Goal: Task Accomplishment & Management: Manage account settings

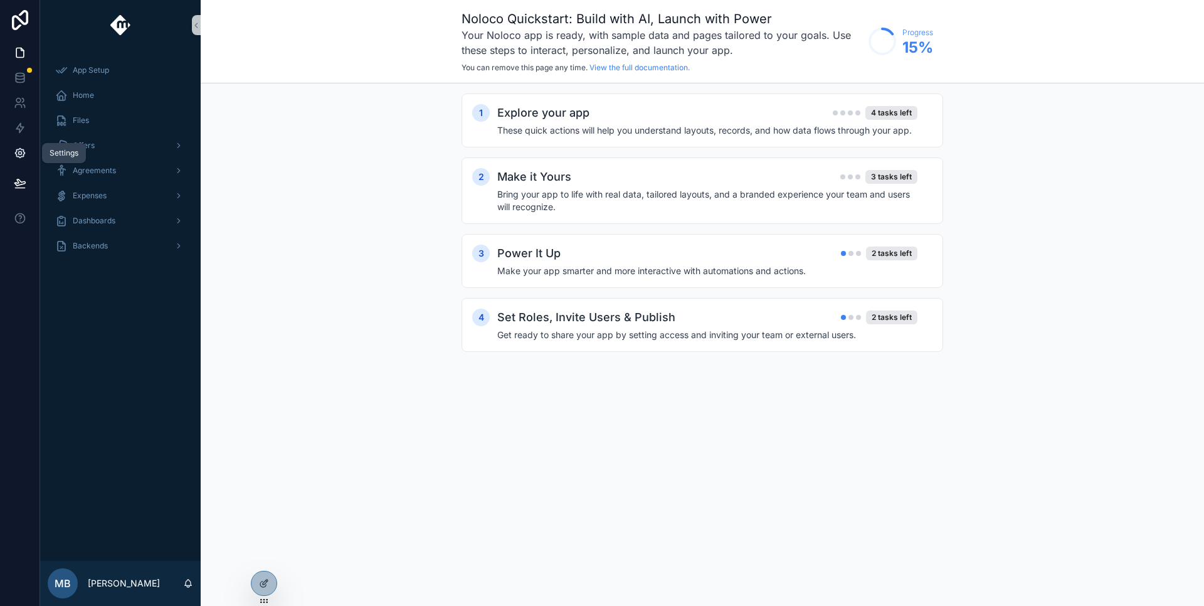
click at [24, 154] on icon at bounding box center [19, 153] width 9 height 9
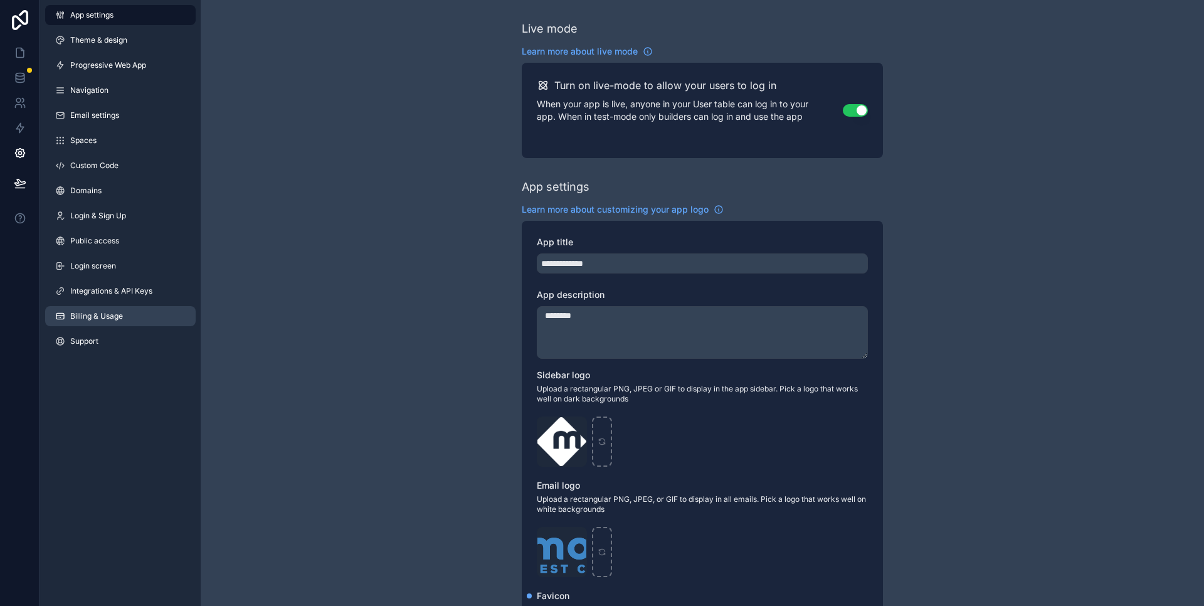
click at [100, 319] on span "Billing & Usage" at bounding box center [96, 316] width 53 height 10
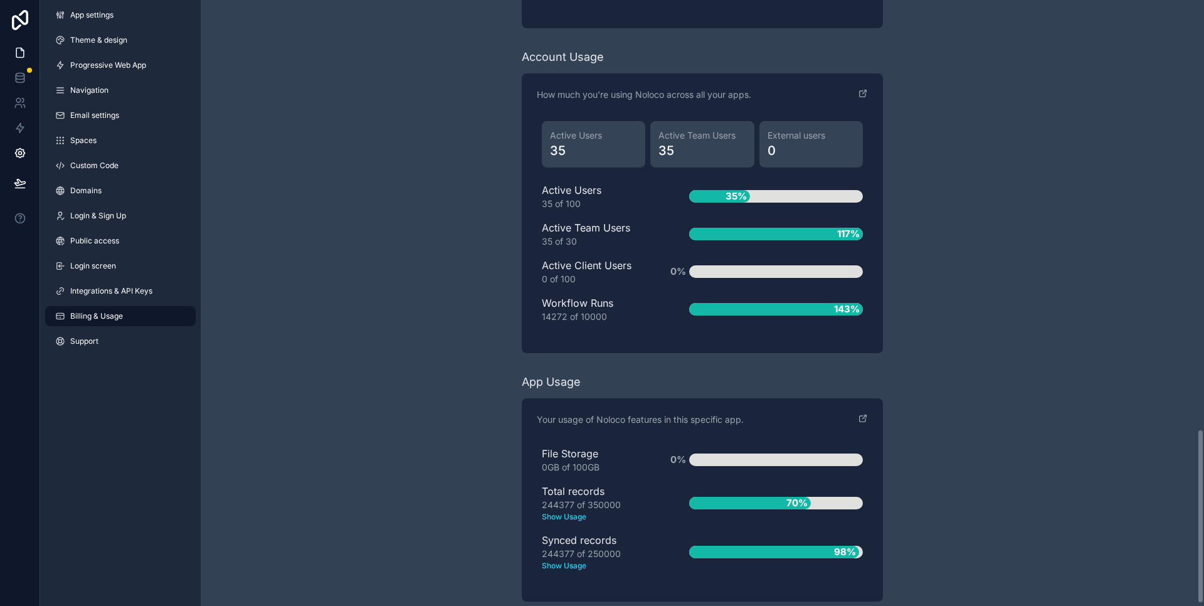
scroll to position [1493, 0]
